Goal: Find specific page/section: Find specific page/section

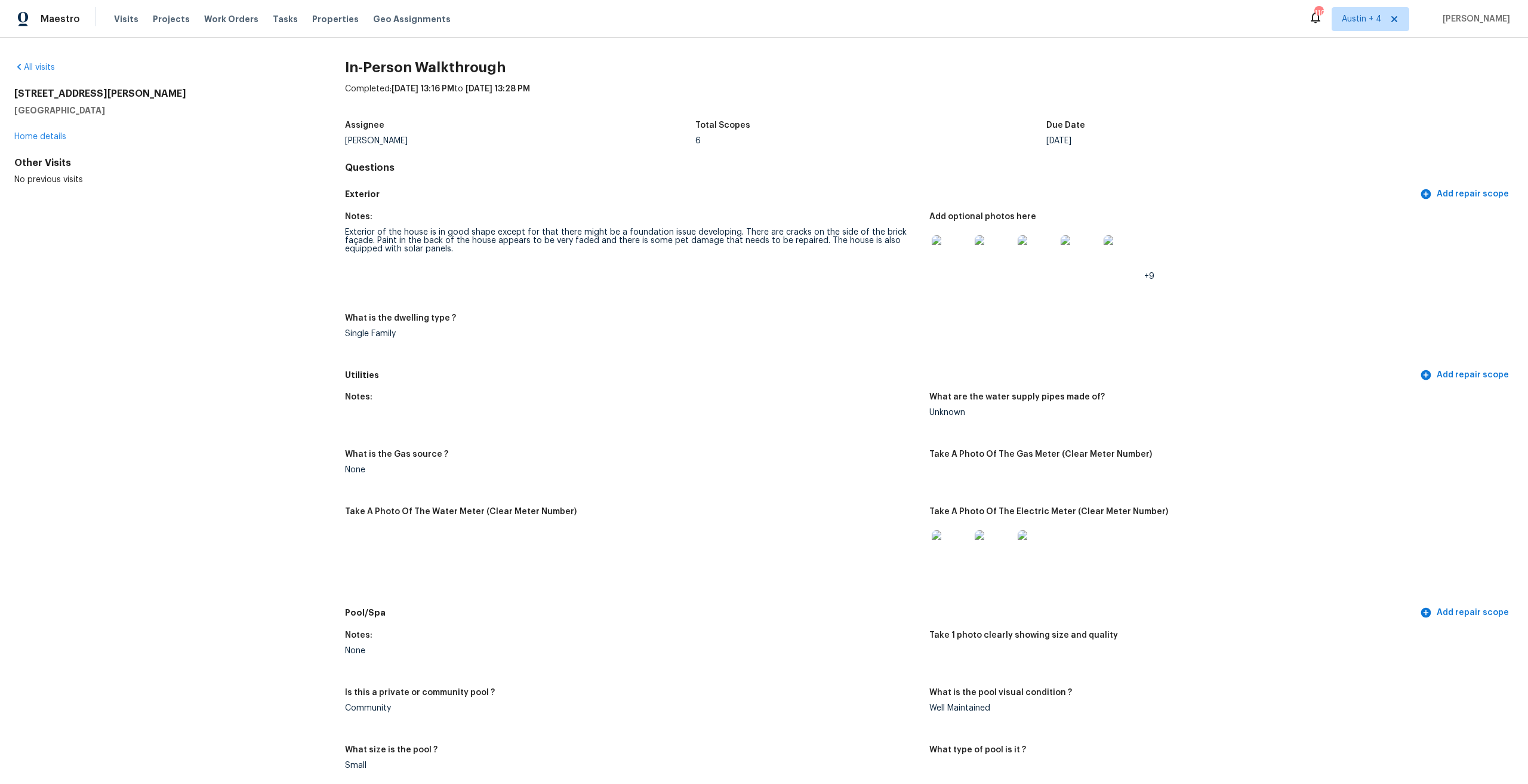
click at [71, 21] on span "Maestro" at bounding box center [60, 18] width 39 height 12
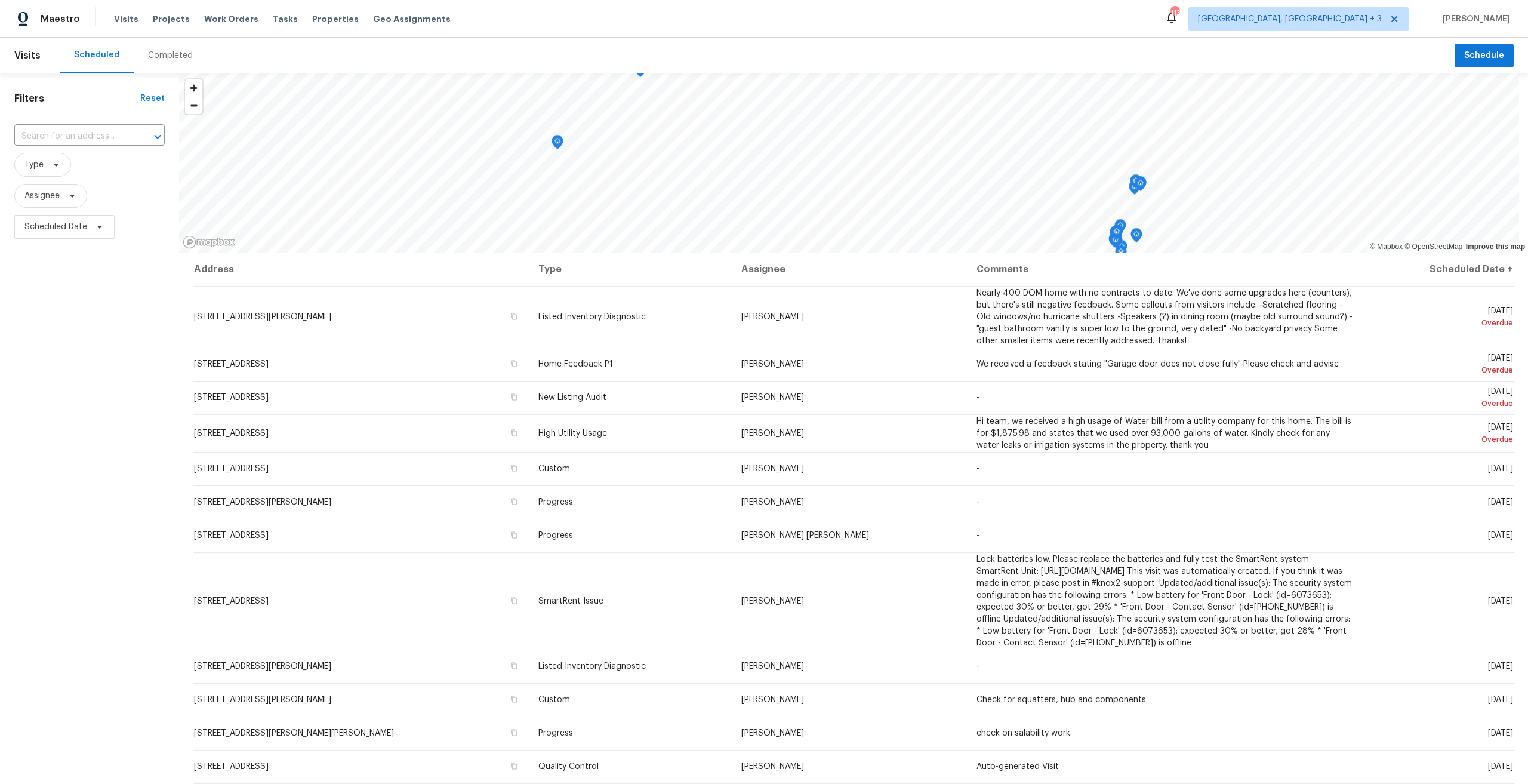
click at [18, 446] on div "Filters Reset ​ Type Assignee Scheduled Date" at bounding box center [89, 476] width 179 height 806
click at [1371, 12] on span "Albuquerque, NM + 3" at bounding box center [1298, 19] width 222 height 24
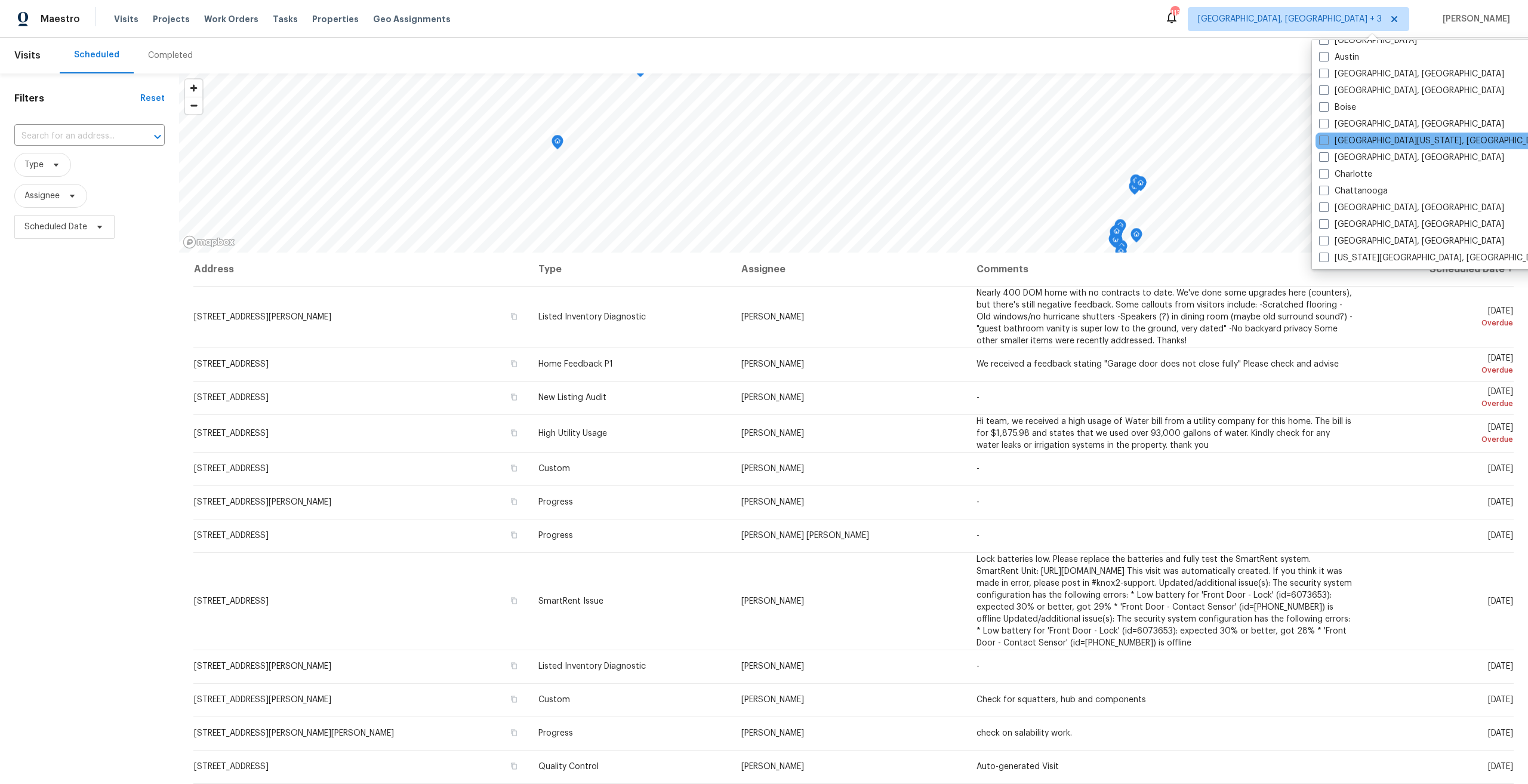
scroll to position [239, 0]
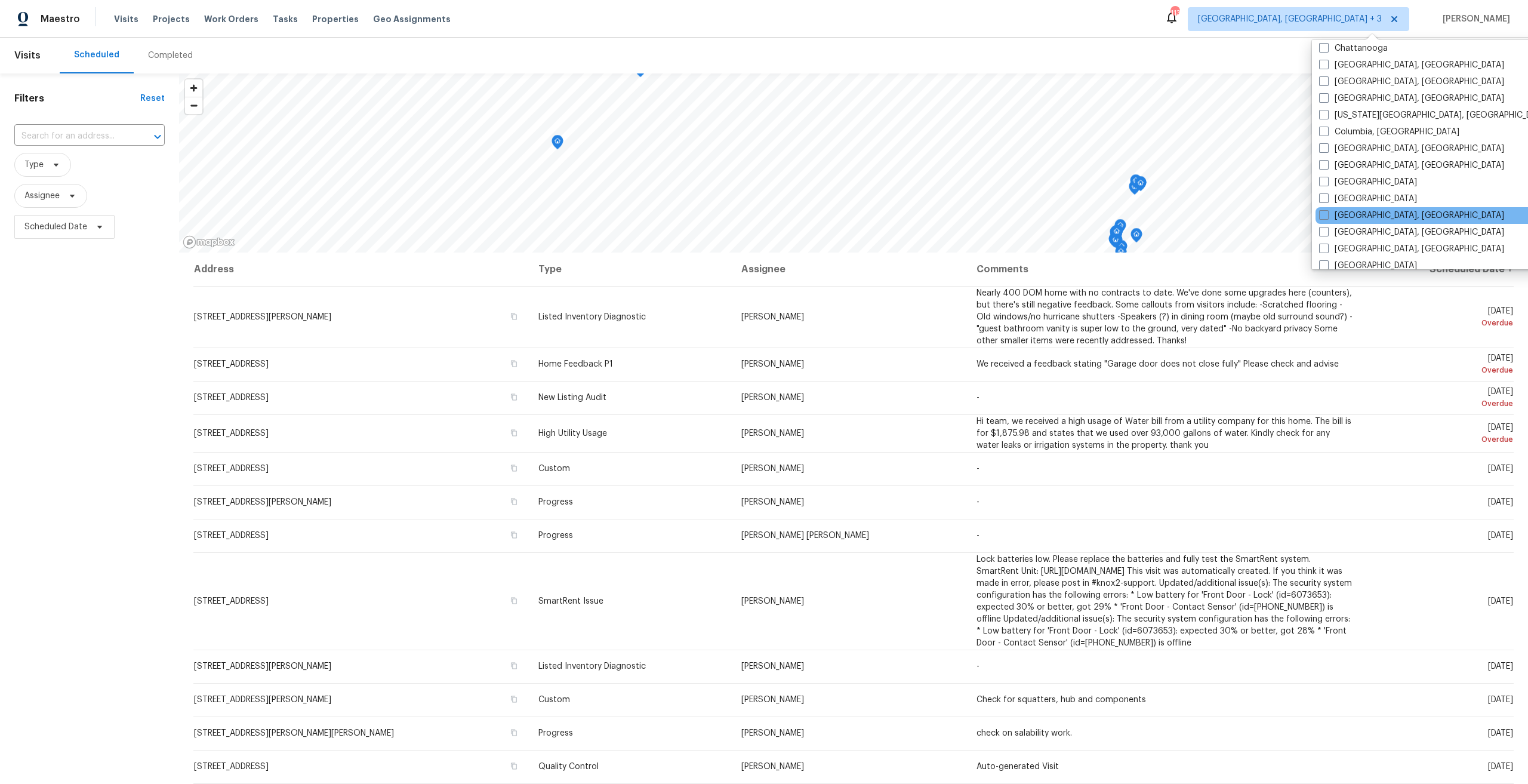
click at [1377, 215] on div "Detroit, MI" at bounding box center [1436, 215] width 241 height 17
click at [1362, 214] on label "Detroit, MI" at bounding box center [1412, 215] width 185 height 12
click at [1327, 214] on input "Detroit, MI" at bounding box center [1323, 213] width 8 height 8
checkbox input "true"
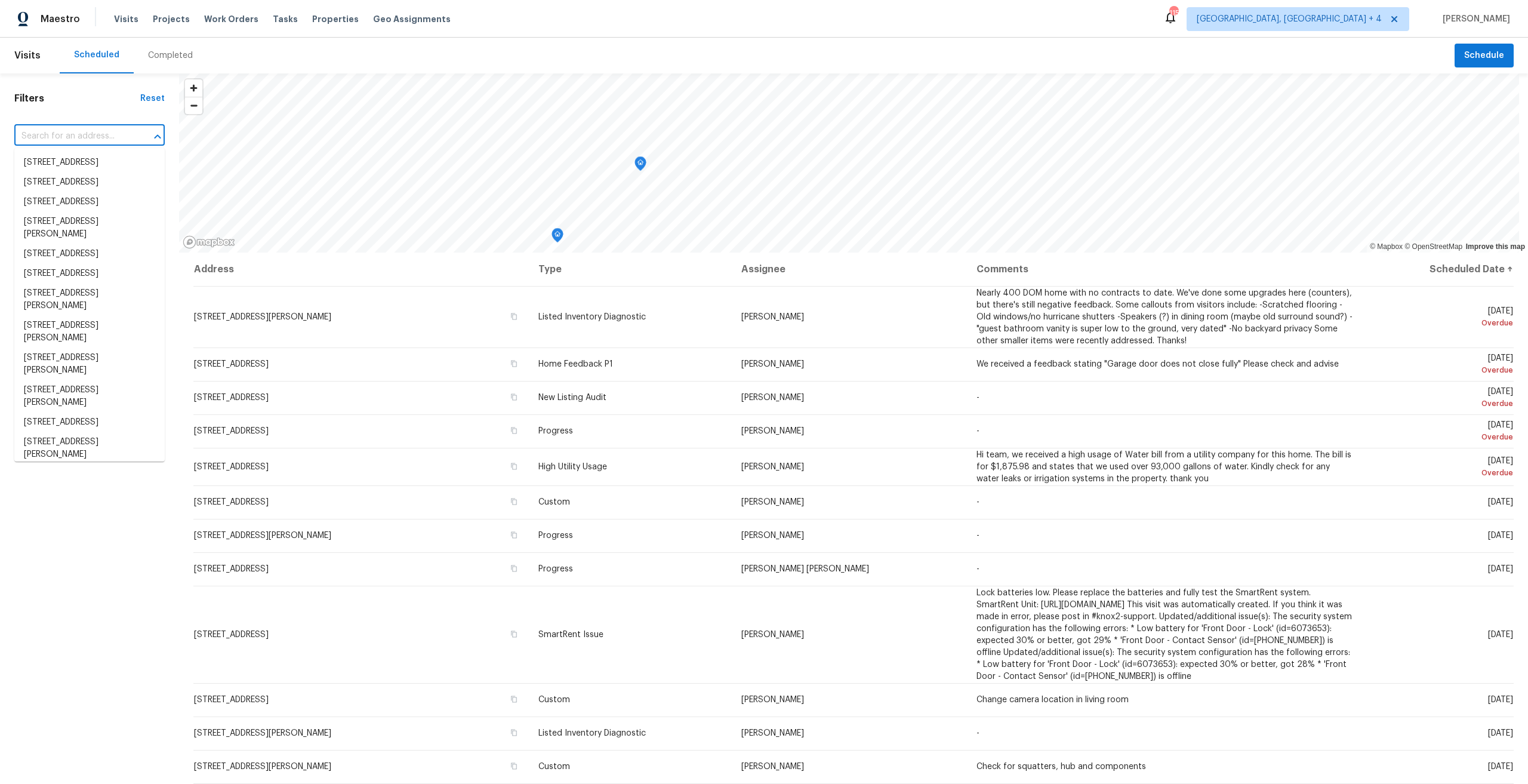
click at [114, 137] on input "text" at bounding box center [73, 137] width 117 height 18
paste input "46210 Schimmel Avenue"
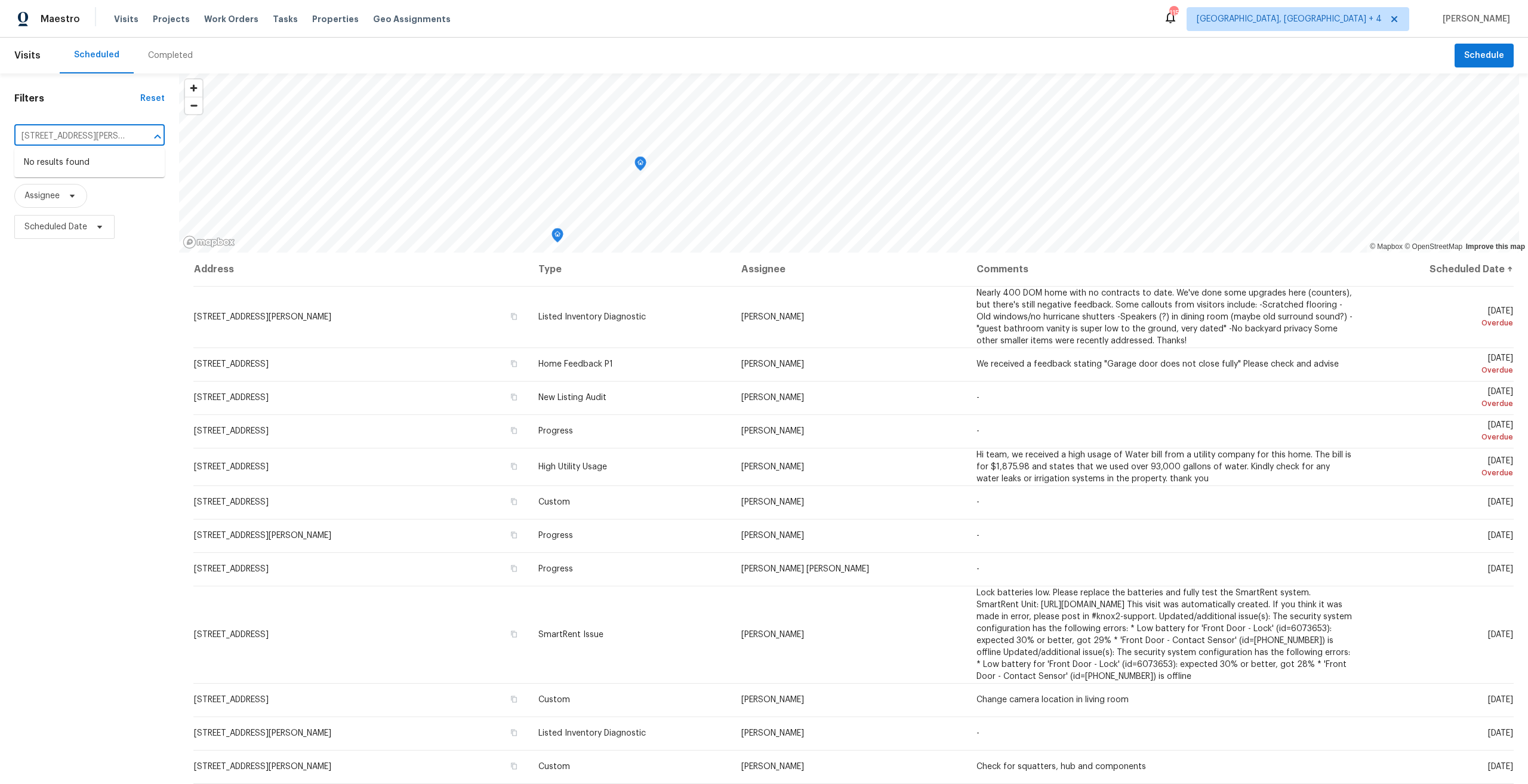
click at [233, 146] on div "Filters Reset 46210 Schimmel Avenue ​ Type Assignee Scheduled Date © Mapbox © O…" at bounding box center [764, 476] width 1528 height 806
type input "46210 S"
click at [90, 178] on li "46210 Schimmel Ave, Shelby Township, MI 48317" at bounding box center [89, 169] width 150 height 32
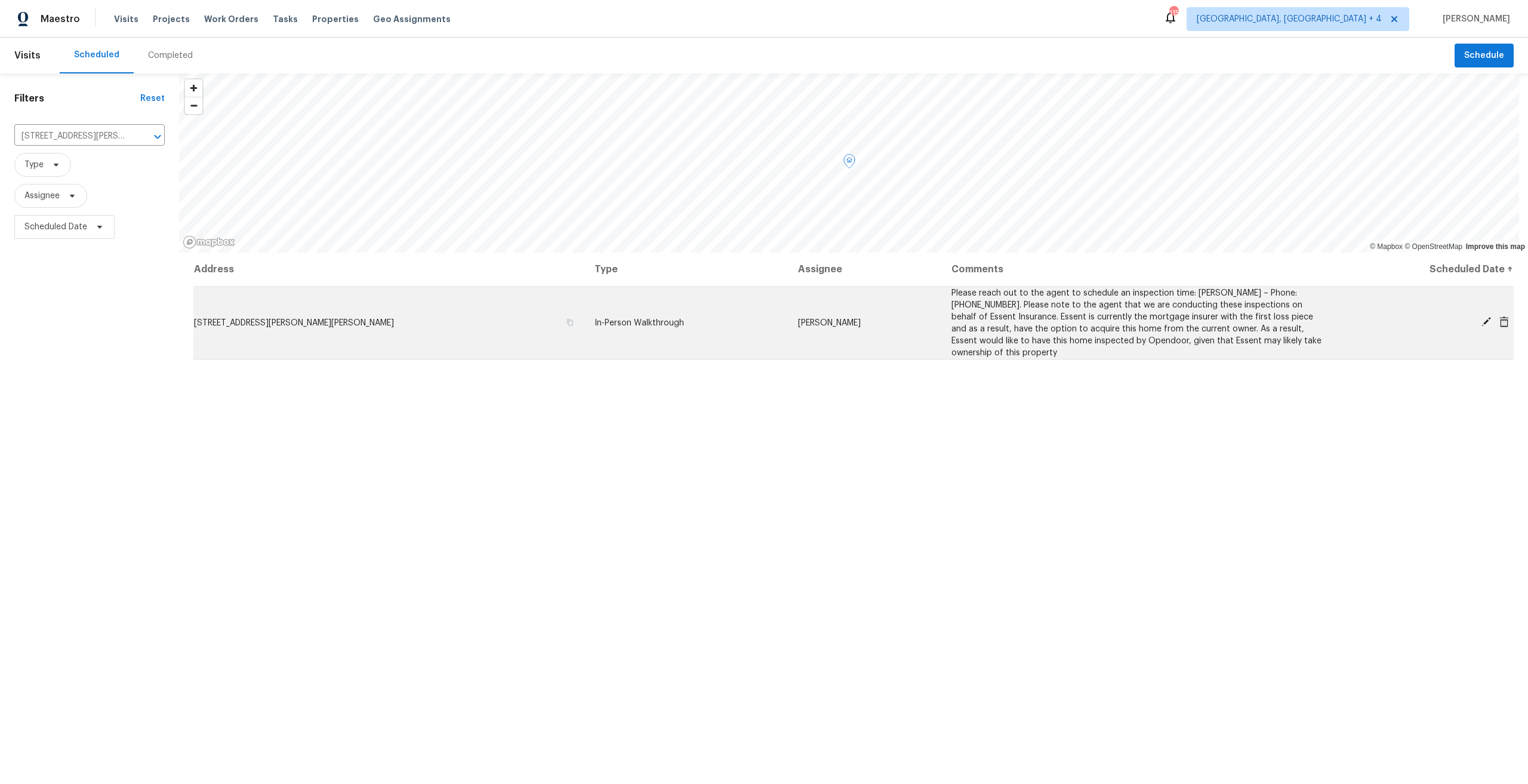
click at [391, 330] on td "46210 Schimmel Ave, Shelby Township, MI 48317" at bounding box center [389, 322] width 391 height 73
